Goal: Task Accomplishment & Management: Use online tool/utility

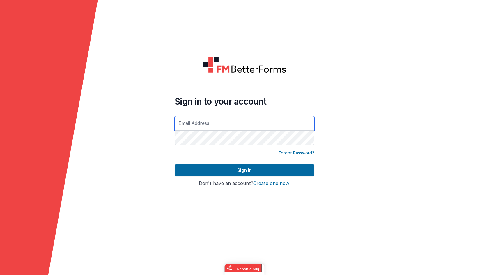
type input "[EMAIL_ADDRESS][DOMAIN_NAME]"
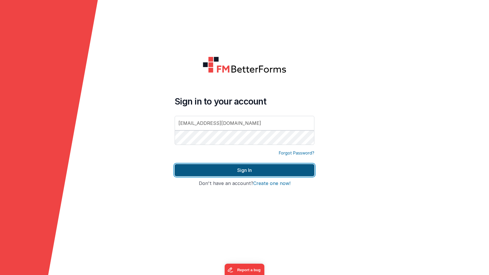
click at [226, 172] on button "Sign In" at bounding box center [245, 170] width 140 height 12
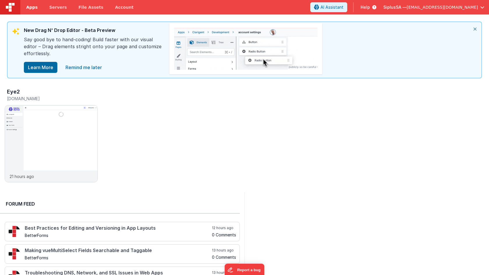
click at [36, 10] on span "Apps" at bounding box center [31, 7] width 11 height 6
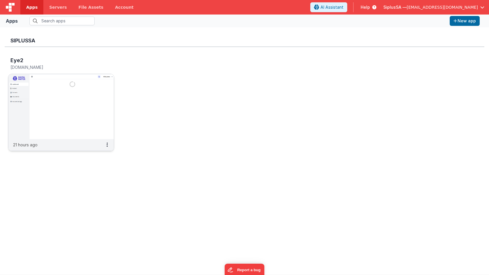
click at [77, 129] on img at bounding box center [60, 106] width 105 height 65
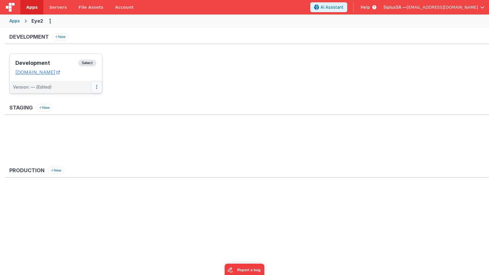
click at [94, 89] on button at bounding box center [96, 87] width 11 height 12
click at [72, 103] on link "Edit" at bounding box center [76, 100] width 51 height 10
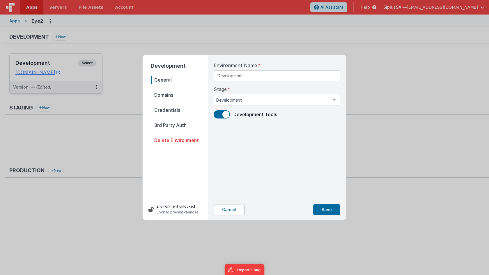
click at [234, 213] on button "Cancel" at bounding box center [228, 209] width 31 height 11
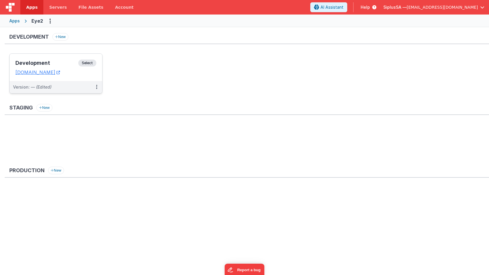
click at [38, 75] on div "Development Select URLs [DOMAIN_NAME]" at bounding box center [56, 67] width 92 height 27
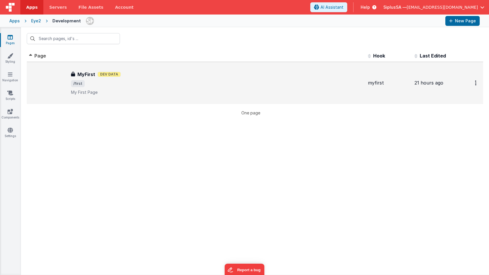
click at [142, 86] on span "/first" at bounding box center [217, 83] width 292 height 7
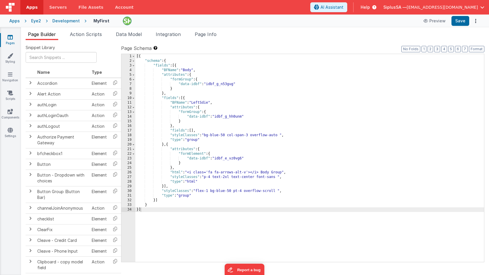
click at [11, 38] on icon at bounding box center [10, 37] width 5 height 6
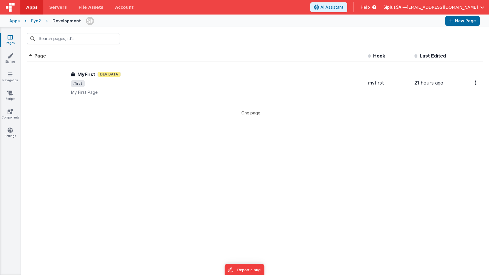
click at [35, 19] on div "Eye2" at bounding box center [36, 21] width 10 height 6
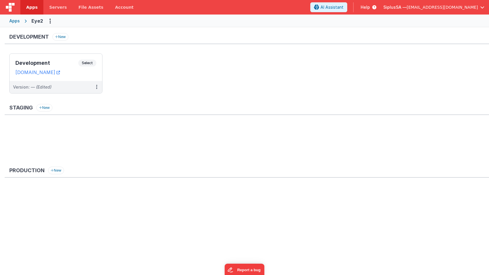
click at [13, 21] on div "Apps" at bounding box center [14, 21] width 10 height 6
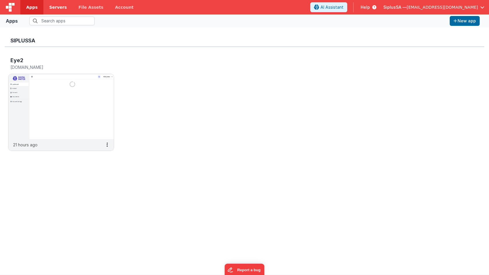
click at [55, 7] on span "Servers" at bounding box center [57, 7] width 17 height 6
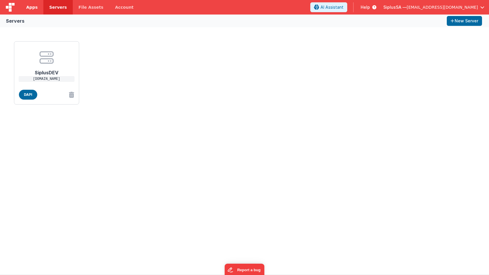
click at [29, 8] on span "Apps" at bounding box center [31, 7] width 11 height 6
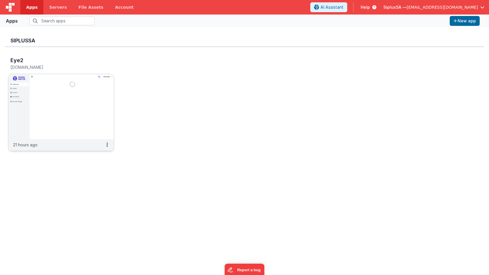
click at [63, 92] on img at bounding box center [60, 106] width 105 height 65
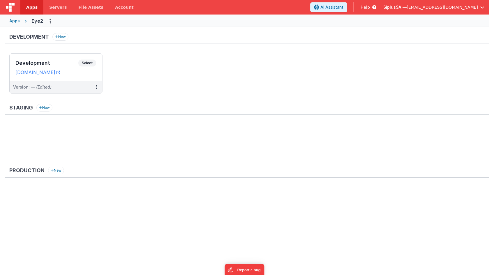
click at [15, 17] on div "Apps Eye2" at bounding box center [244, 21] width 489 height 13
click at [14, 20] on div "Apps" at bounding box center [14, 21] width 10 height 6
